Goal: Browse casually

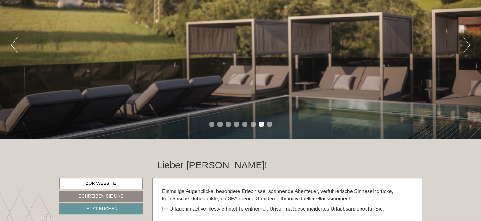
scroll to position [95, 0]
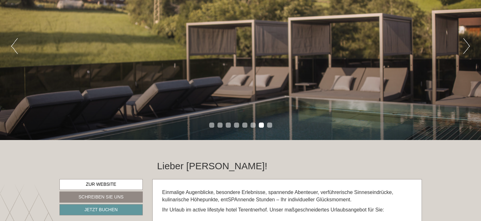
click at [466, 50] on button "Next" at bounding box center [467, 46] width 7 height 16
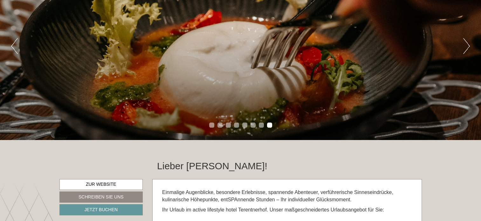
click at [466, 50] on button "Next" at bounding box center [467, 46] width 7 height 16
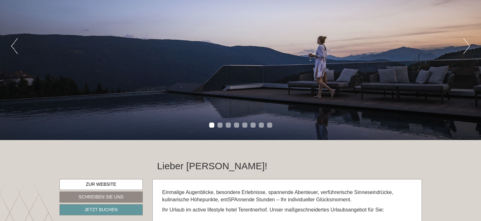
click at [466, 50] on button "Next" at bounding box center [467, 46] width 7 height 16
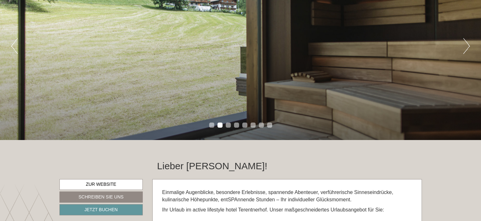
click at [466, 50] on button "Next" at bounding box center [467, 46] width 7 height 16
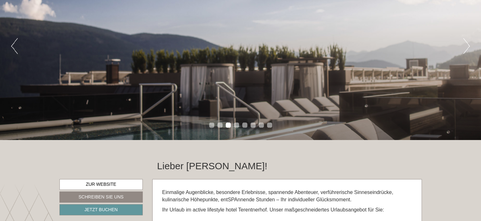
click at [466, 50] on button "Next" at bounding box center [467, 46] width 7 height 16
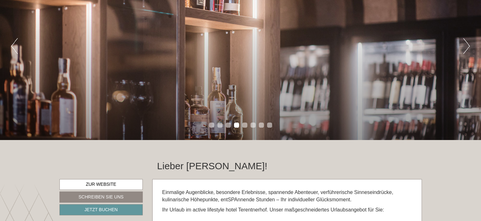
click at [466, 50] on button "Next" at bounding box center [467, 46] width 7 height 16
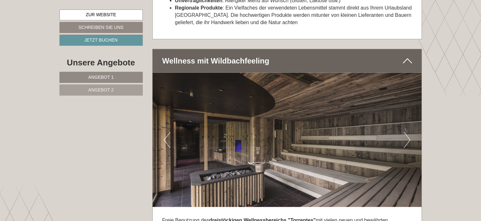
scroll to position [1655, 0]
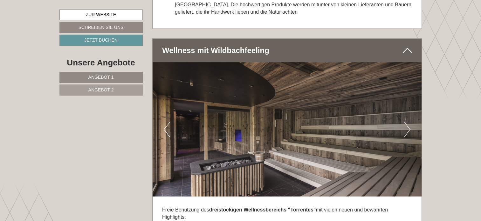
click at [403, 118] on img at bounding box center [287, 129] width 269 height 135
click at [407, 122] on button "Next" at bounding box center [407, 130] width 7 height 16
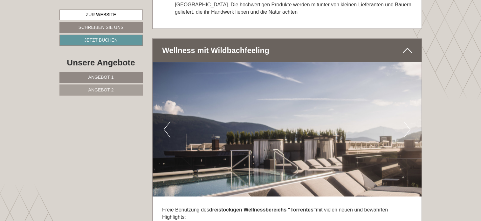
click at [409, 122] on button "Next" at bounding box center [407, 130] width 7 height 16
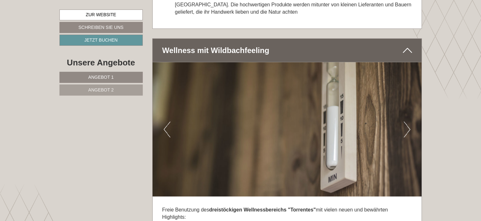
click at [409, 122] on button "Next" at bounding box center [407, 130] width 7 height 16
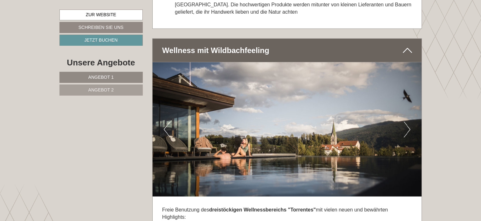
click at [409, 122] on button "Next" at bounding box center [407, 130] width 7 height 16
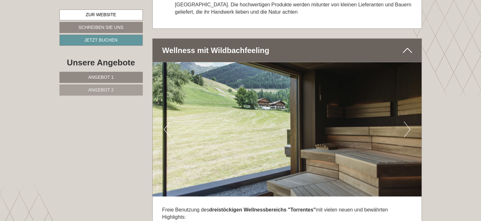
click at [409, 122] on button "Next" at bounding box center [407, 130] width 7 height 16
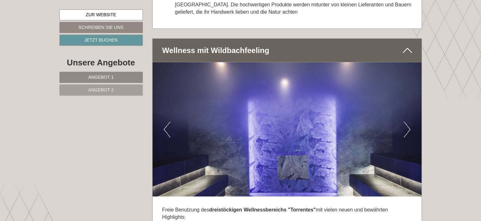
click at [409, 122] on button "Next" at bounding box center [407, 130] width 7 height 16
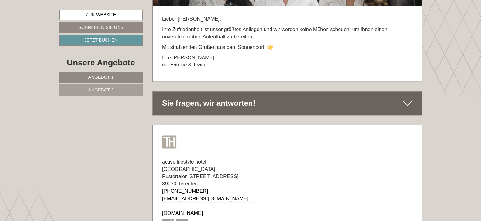
scroll to position [3437, 0]
